Goal: Transaction & Acquisition: Purchase product/service

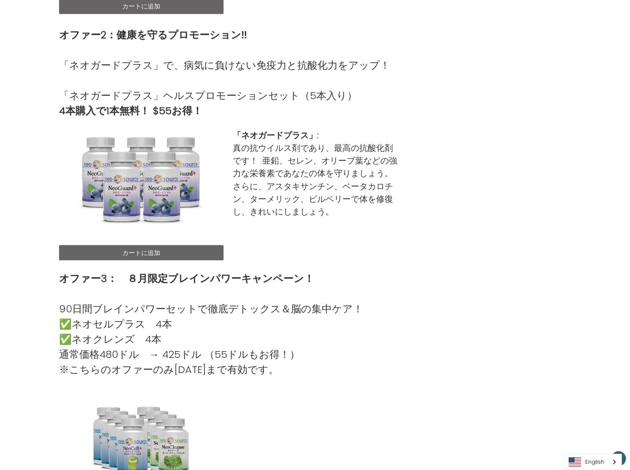
scroll to position [475, 0]
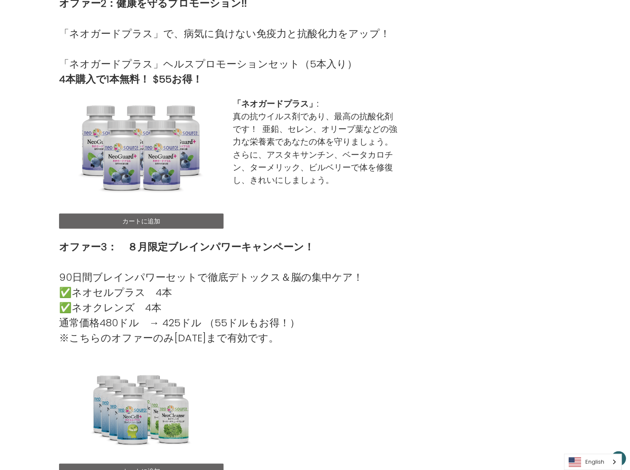
click at [143, 221] on link "カートに追加" at bounding box center [141, 220] width 165 height 15
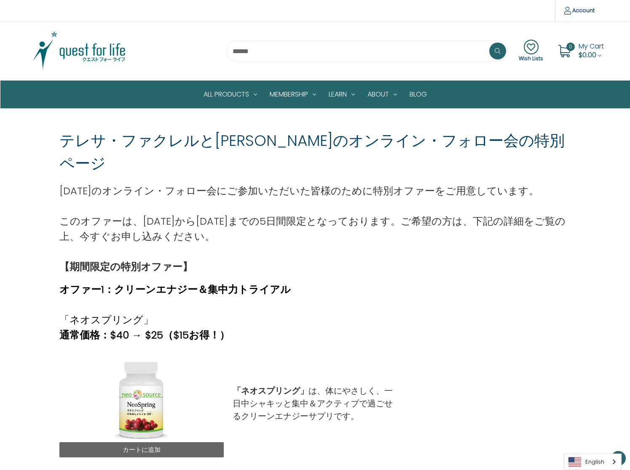
scroll to position [475, 0]
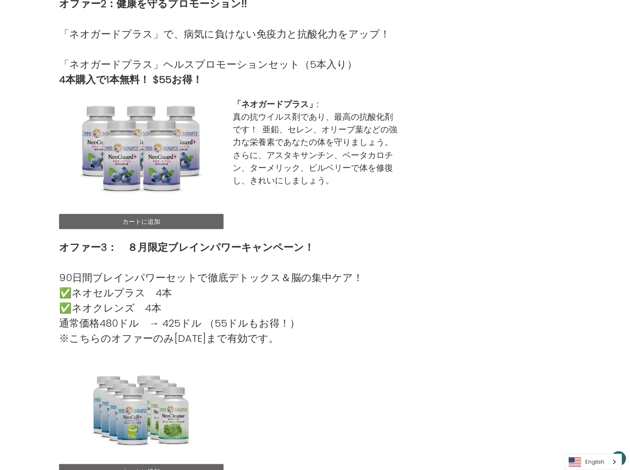
drag, startPoint x: 622, startPoint y: 305, endPoint x: 627, endPoint y: 305, distance: 4.6
click at [624, 305] on div "テレサ・ファクレルと渡邊千春さんのオンライン・フォロー会の特別ページ 8月15日のオンライン・フォロー会にご参加いただいた皆様のために特別オファーをご用意して…" at bounding box center [315, 110] width 630 height 924
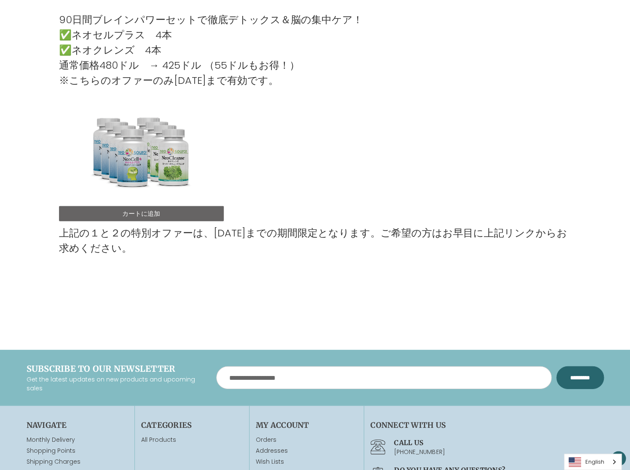
scroll to position [738, 0]
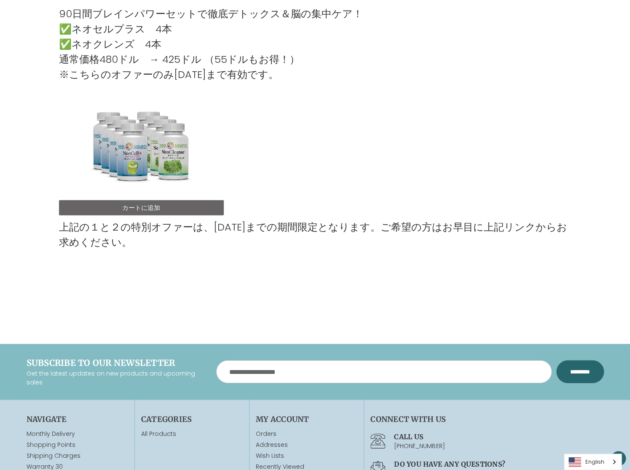
click at [144, 207] on link "カートに追加" at bounding box center [141, 207] width 165 height 15
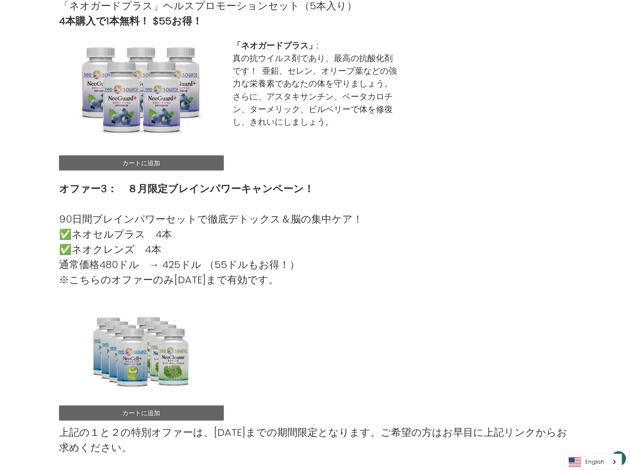
scroll to position [528, 0]
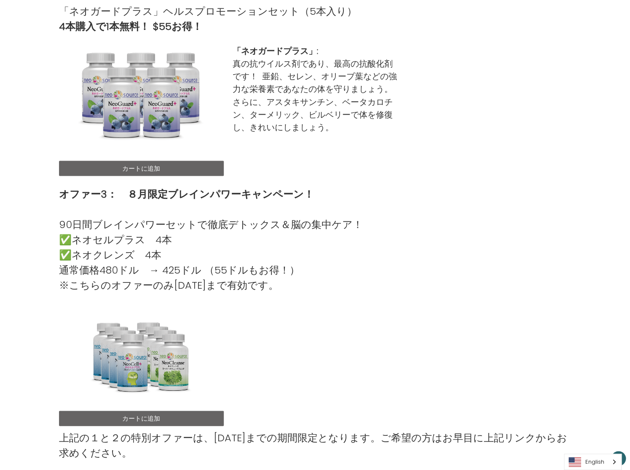
click at [147, 166] on link "カートに追加" at bounding box center [141, 168] width 165 height 15
